Goal: Information Seeking & Learning: Check status

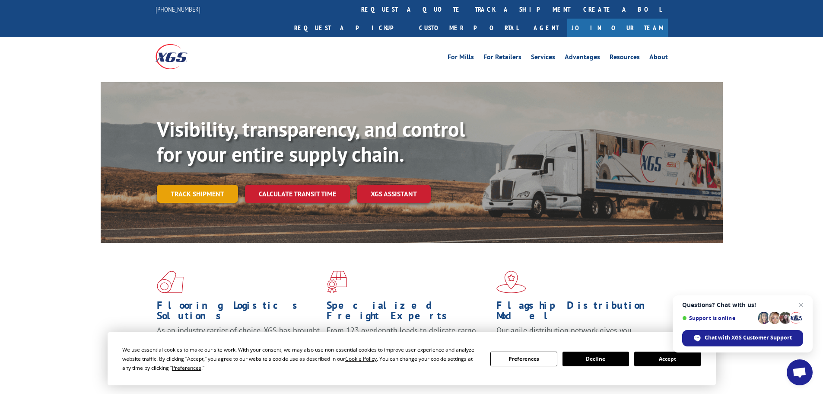
click at [182, 185] on link "Track shipment" at bounding box center [197, 194] width 81 height 18
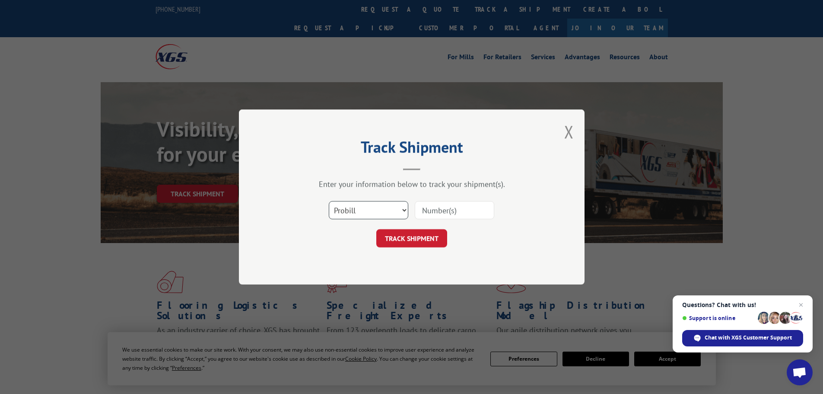
click at [388, 211] on select "Select category... Probill BOL PO" at bounding box center [369, 210] width 80 height 18
select select "bol"
click at [329, 201] on select "Select category... Probill BOL PO" at bounding box center [369, 210] width 80 height 18
click at [457, 211] on input at bounding box center [455, 210] width 80 height 18
paste input "6021622"
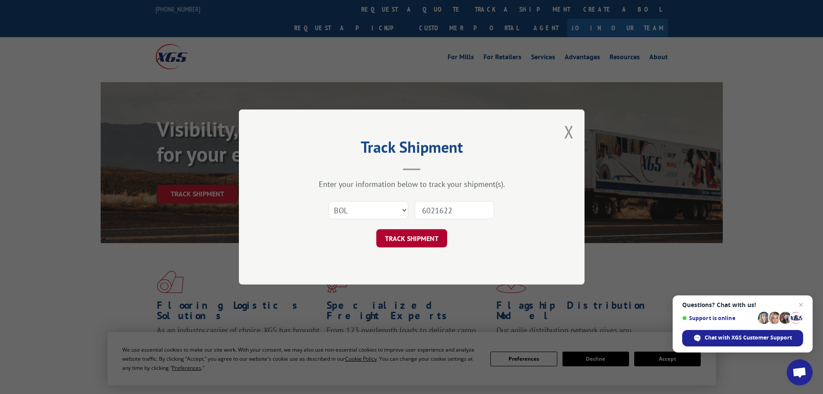
type input "6021622"
click at [408, 239] on button "TRACK SHIPMENT" at bounding box center [411, 238] width 71 height 18
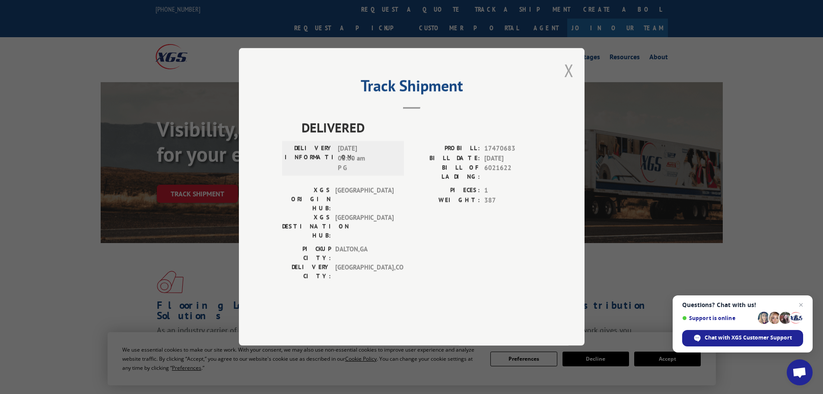
click at [573, 82] on button "Close modal" at bounding box center [569, 70] width 10 height 23
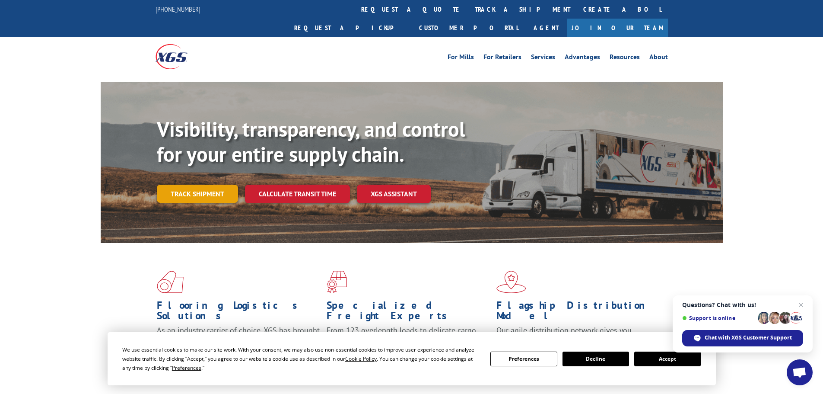
click at [196, 185] on link "Track shipment" at bounding box center [197, 194] width 81 height 18
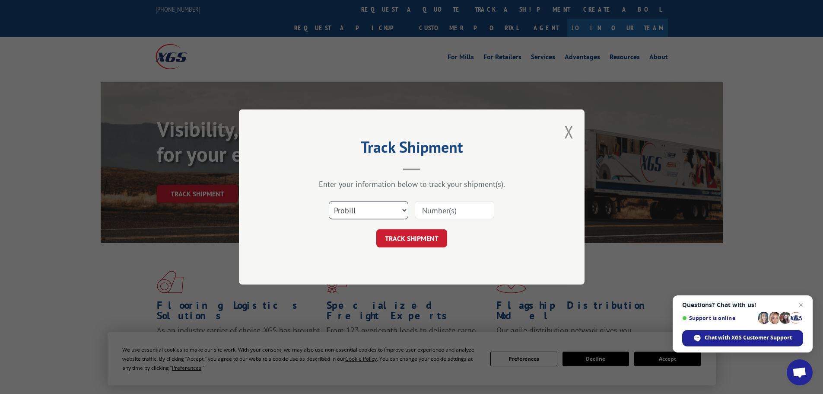
click at [362, 209] on select "Select category... Probill BOL PO" at bounding box center [369, 210] width 80 height 18
select select "bol"
click at [329, 201] on select "Select category... Probill BOL PO" at bounding box center [369, 210] width 80 height 18
click at [478, 207] on input at bounding box center [455, 210] width 80 height 18
paste input "6046311"
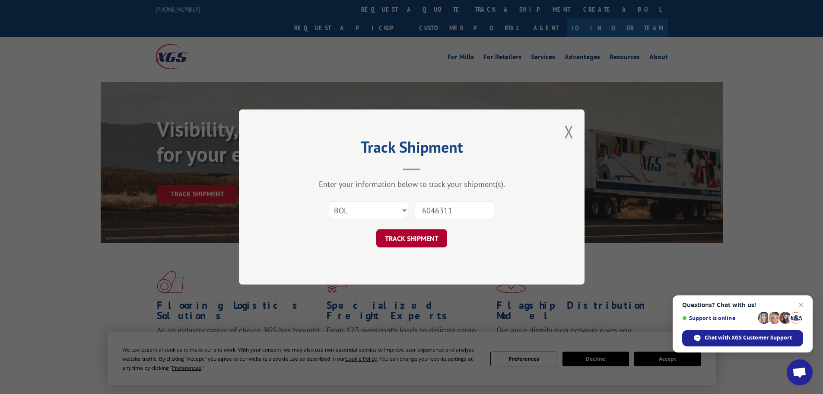
type input "6046311"
click at [405, 238] on button "TRACK SHIPMENT" at bounding box center [411, 238] width 71 height 18
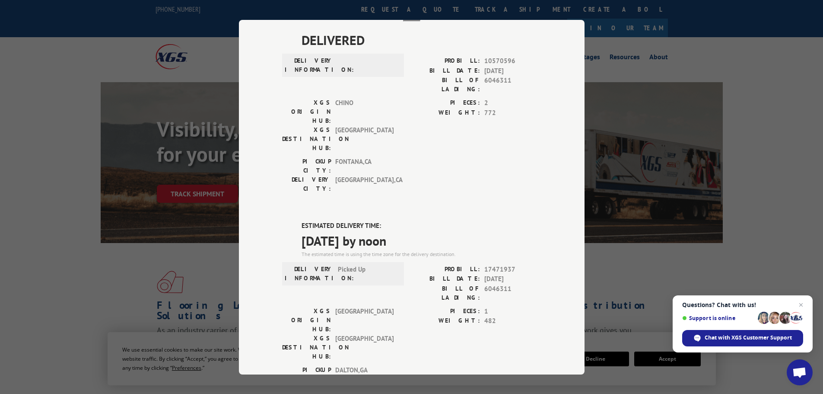
scroll to position [173, 0]
